Goal: Navigation & Orientation: Find specific page/section

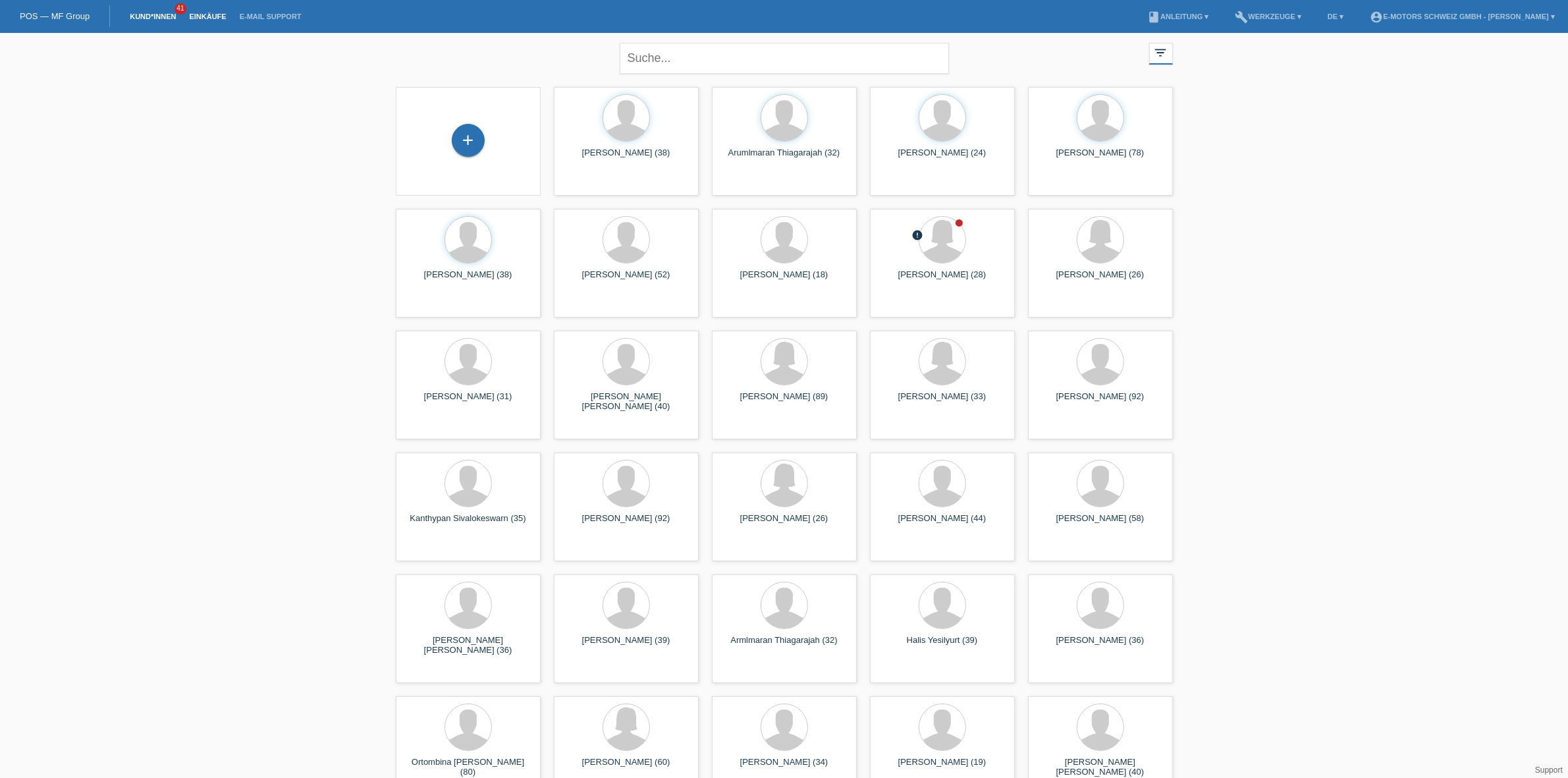
click at [202, 18] on link "Einkäufe" at bounding box center [207, 16] width 50 height 8
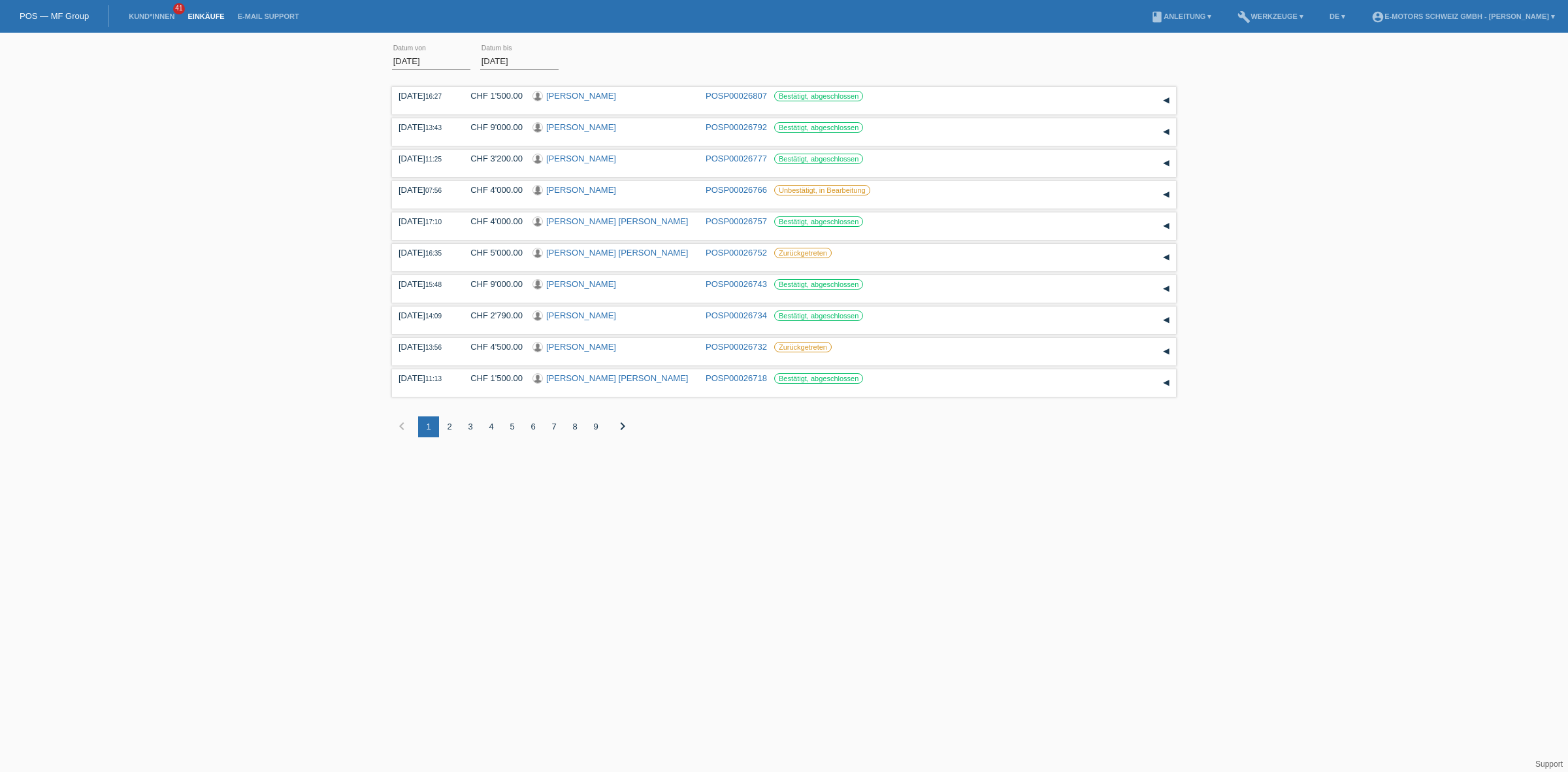
click at [250, 144] on div "01.08.2025 error Datum von 30.08.2025 error Datum bis Übernehmen 16:27 Datum" at bounding box center [784, 248] width 1568 height 418
click at [149, 16] on link "Kund*innen" at bounding box center [151, 16] width 59 height 8
